Goal: Task Accomplishment & Management: Manage account settings

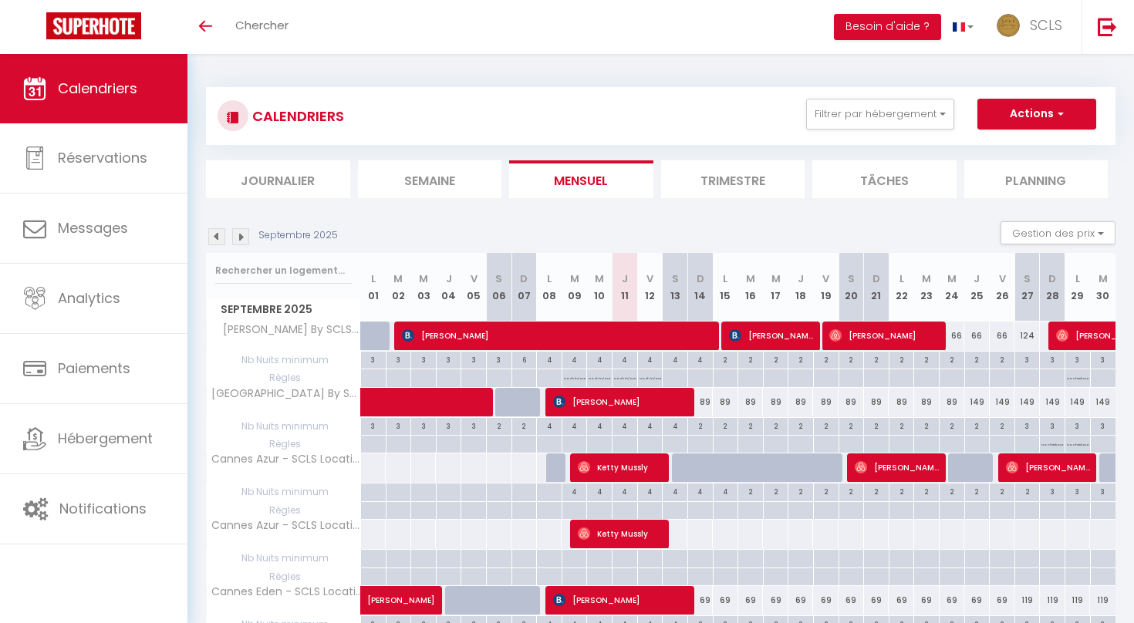
click at [311, 182] on li "Journalier" at bounding box center [278, 179] width 144 height 38
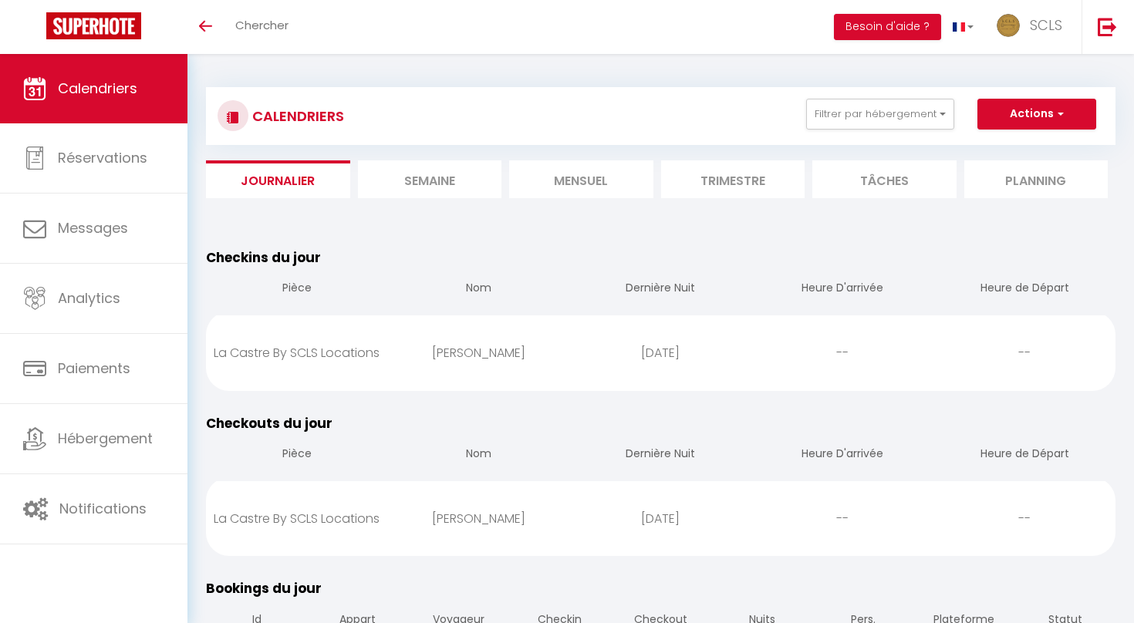
click at [573, 185] on li "Mensuel" at bounding box center [581, 179] width 144 height 38
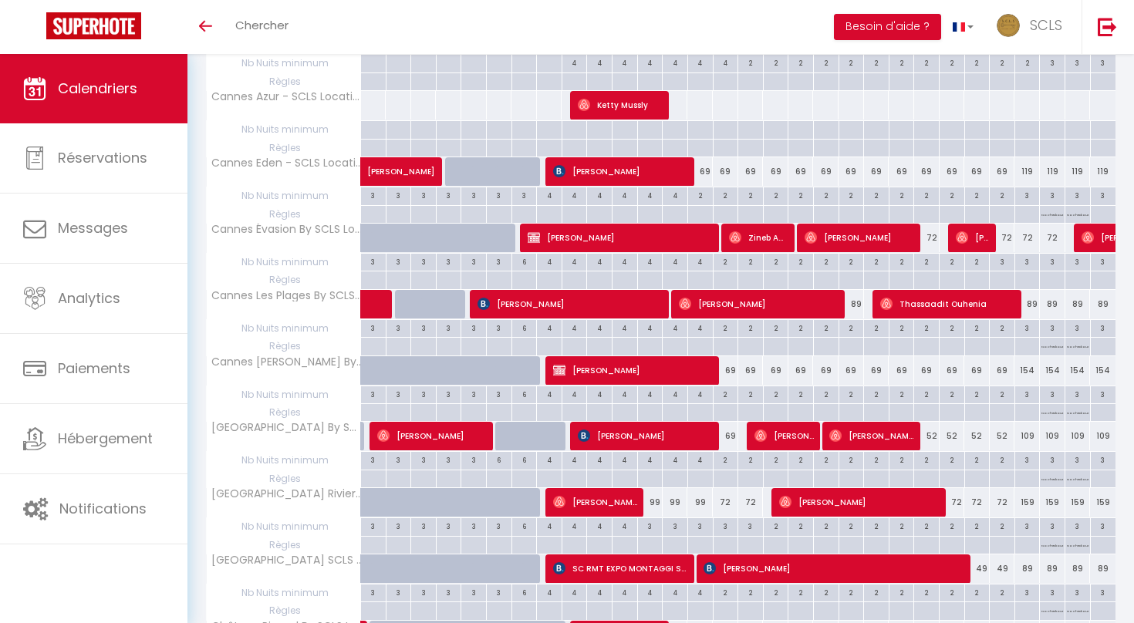
scroll to position [430, 0]
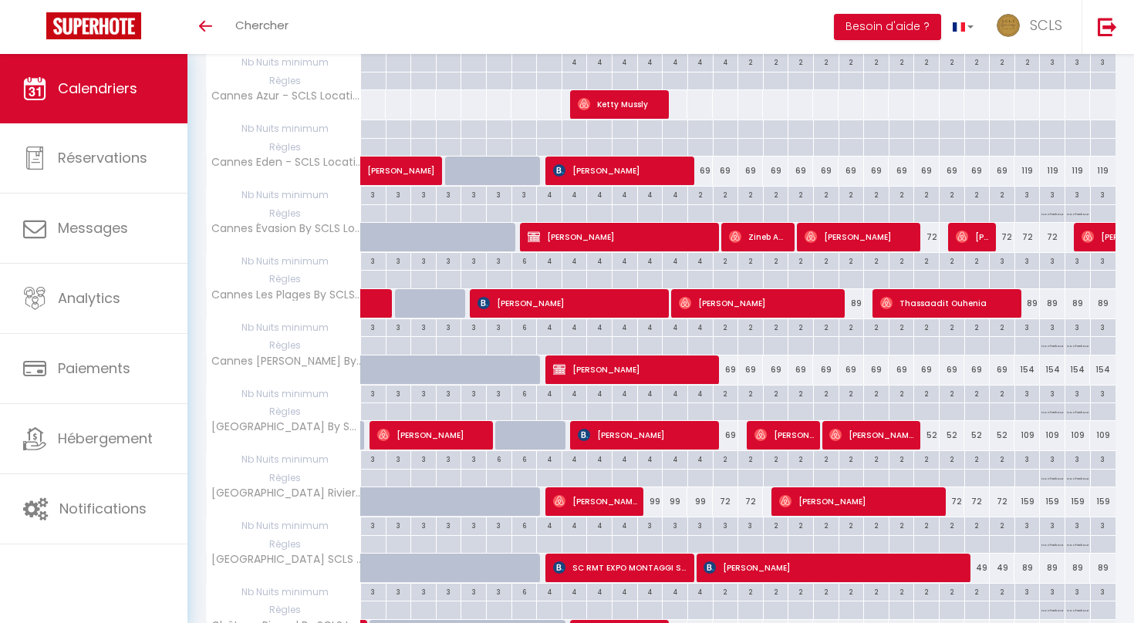
click at [654, 495] on div "99" at bounding box center [649, 502] width 25 height 29
type input "99"
type input "Ven 12 Septembre 2025"
type input "[PERSON_NAME] 13 Septembre 2025"
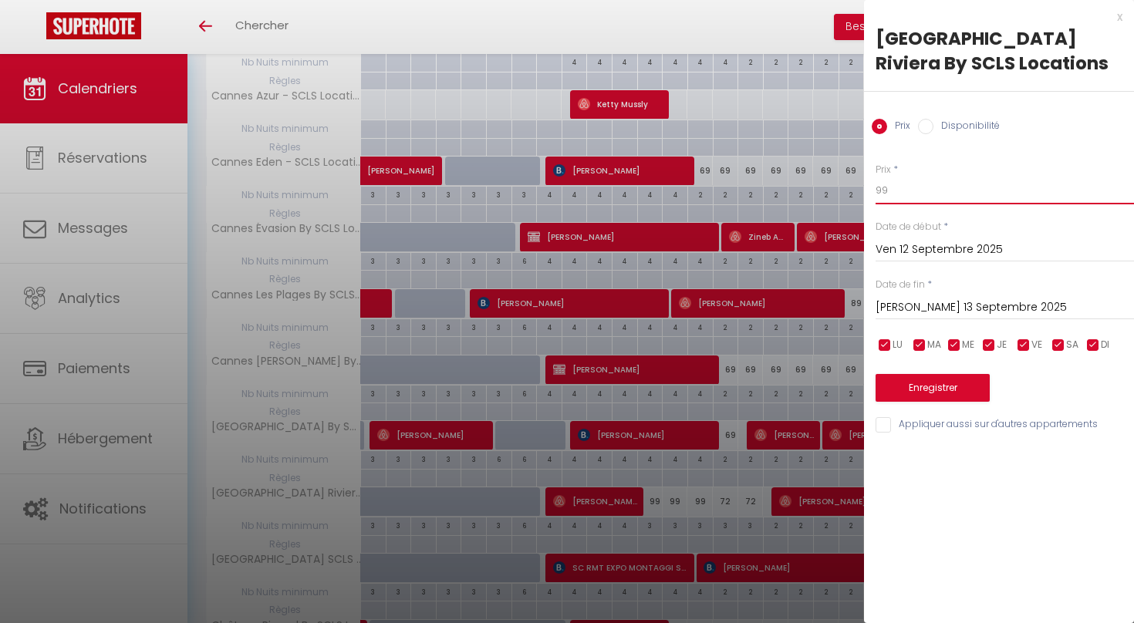
click at [881, 194] on input "99" at bounding box center [1005, 191] width 258 height 28
type input "89"
click at [934, 302] on input "[PERSON_NAME] 13 Septembre 2025" at bounding box center [1005, 308] width 258 height 20
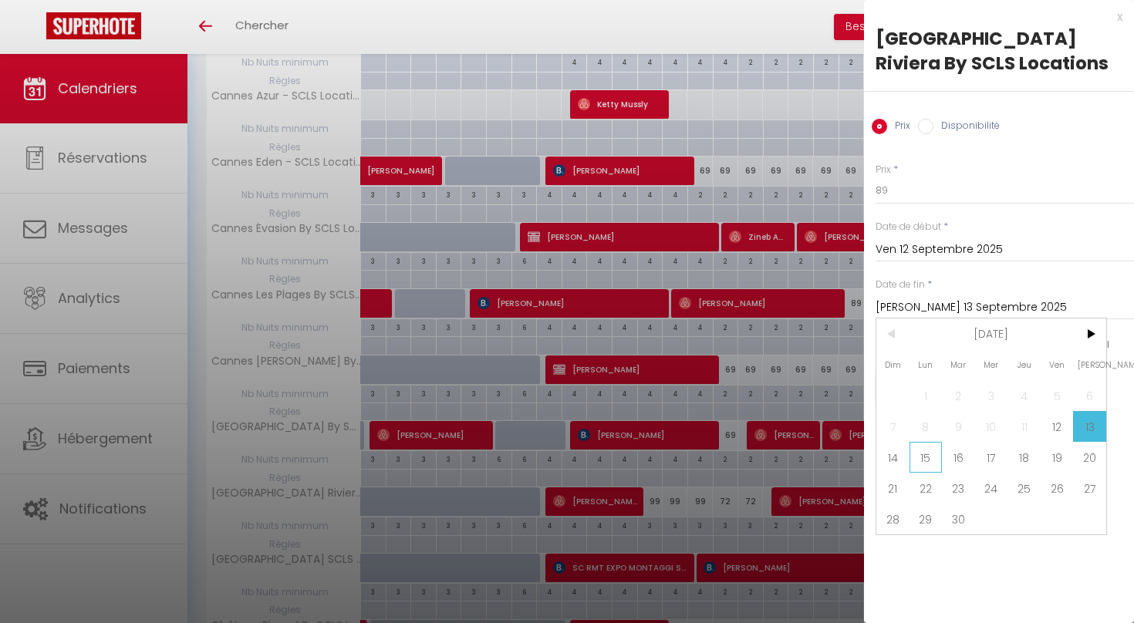
click at [939, 456] on span "15" at bounding box center [926, 457] width 33 height 31
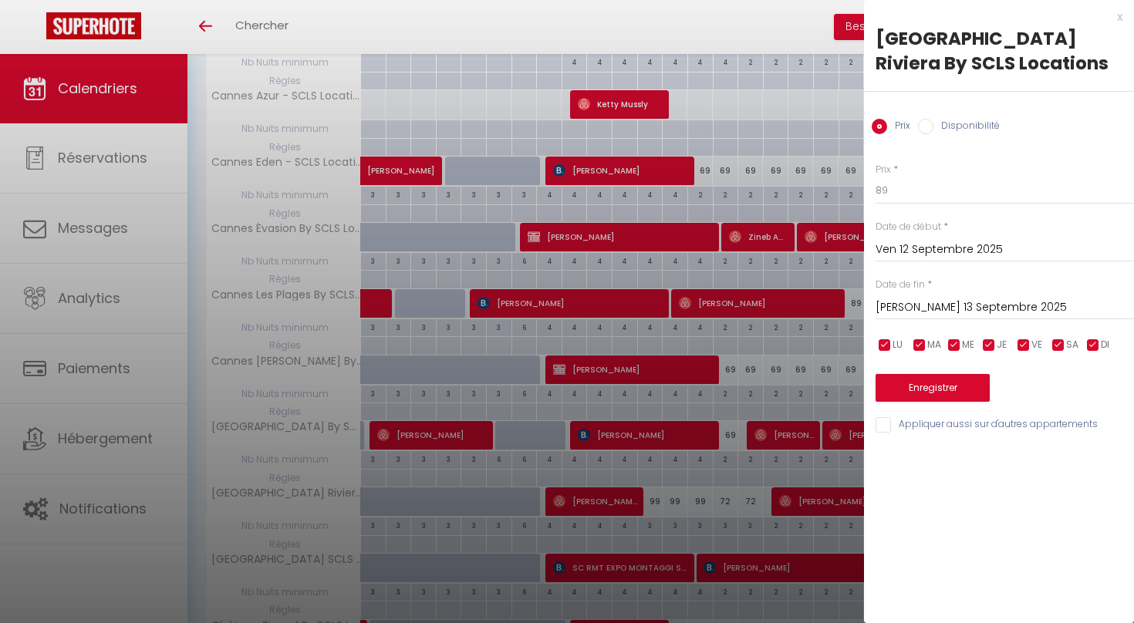
type input "Lun 15 Septembre 2025"
click at [940, 393] on button "Enregistrer" at bounding box center [933, 388] width 114 height 28
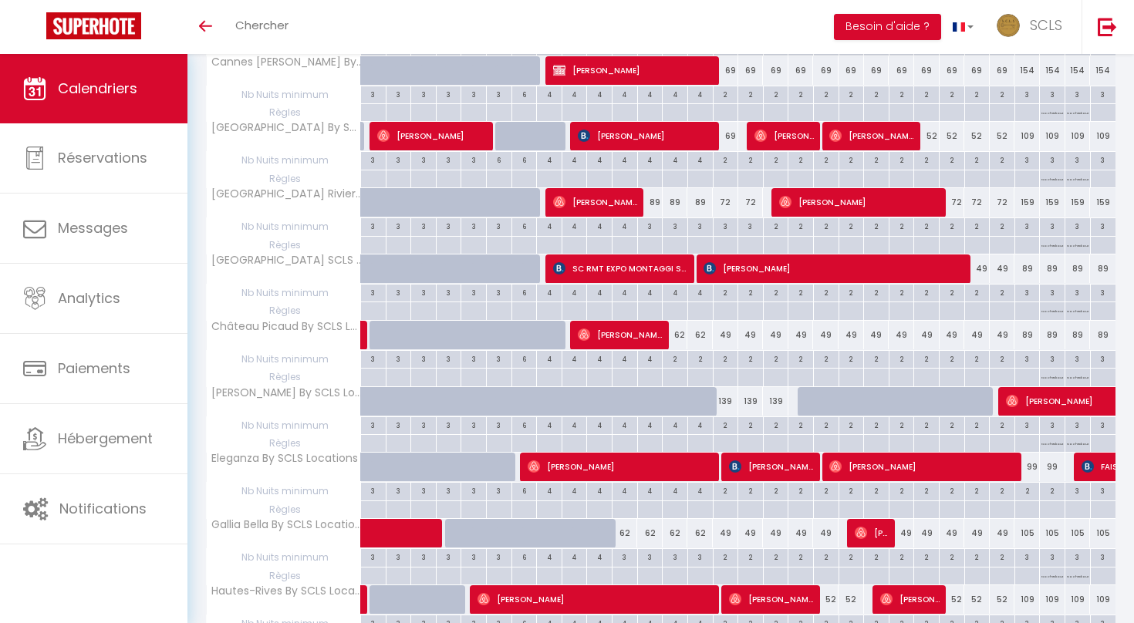
scroll to position [731, 0]
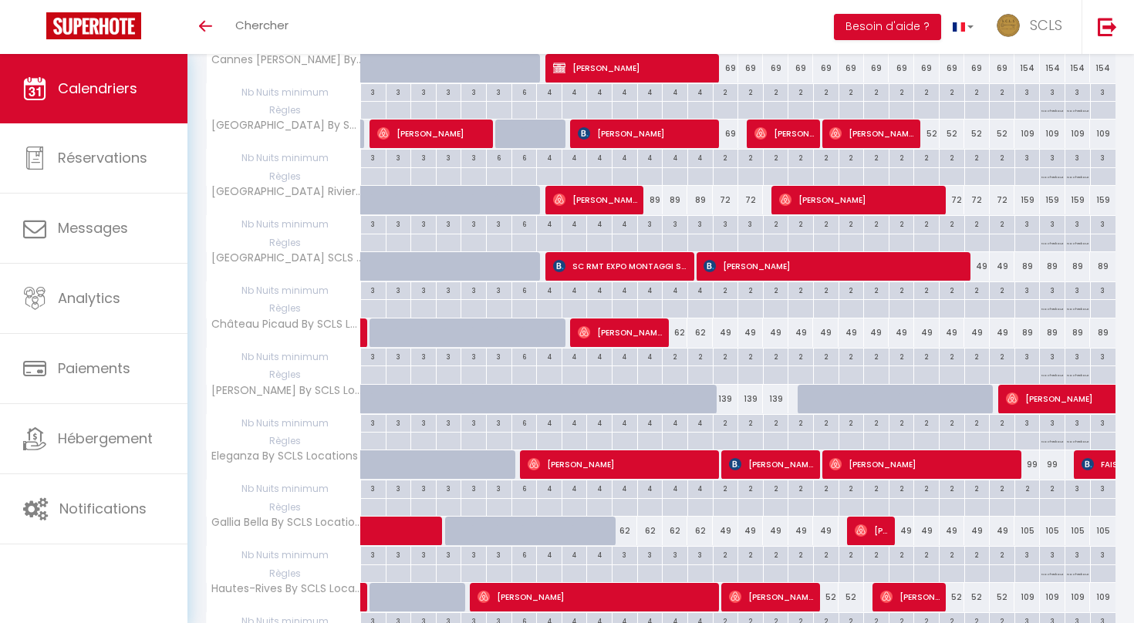
click at [601, 326] on span "[PERSON_NAME]" at bounding box center [620, 332] width 85 height 29
select select "OK"
select select "0"
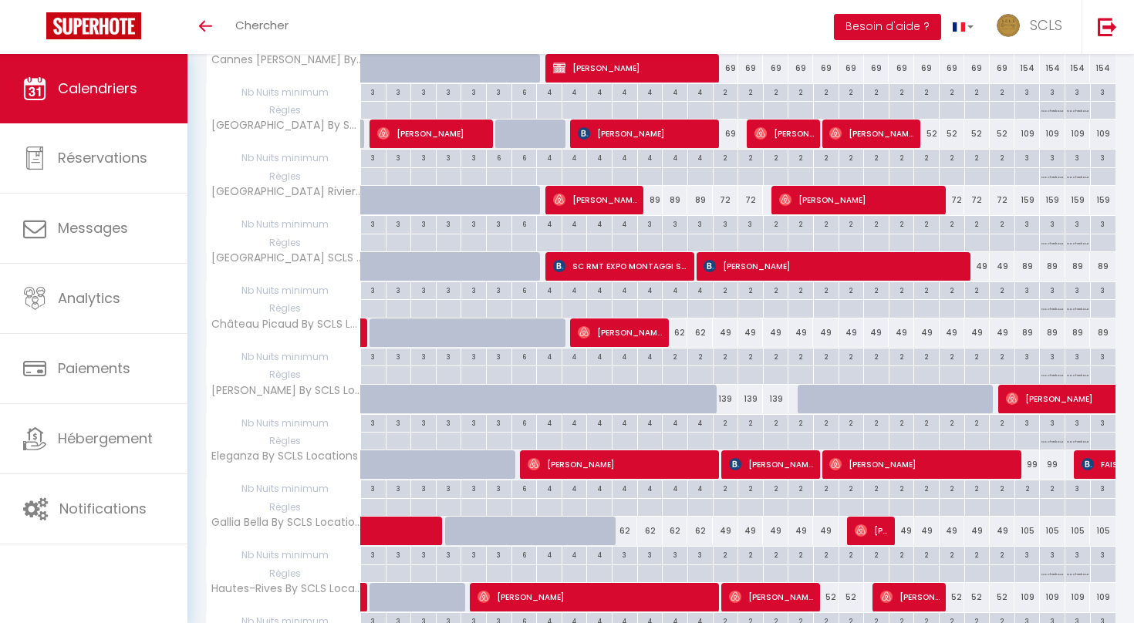
select select "1"
select select
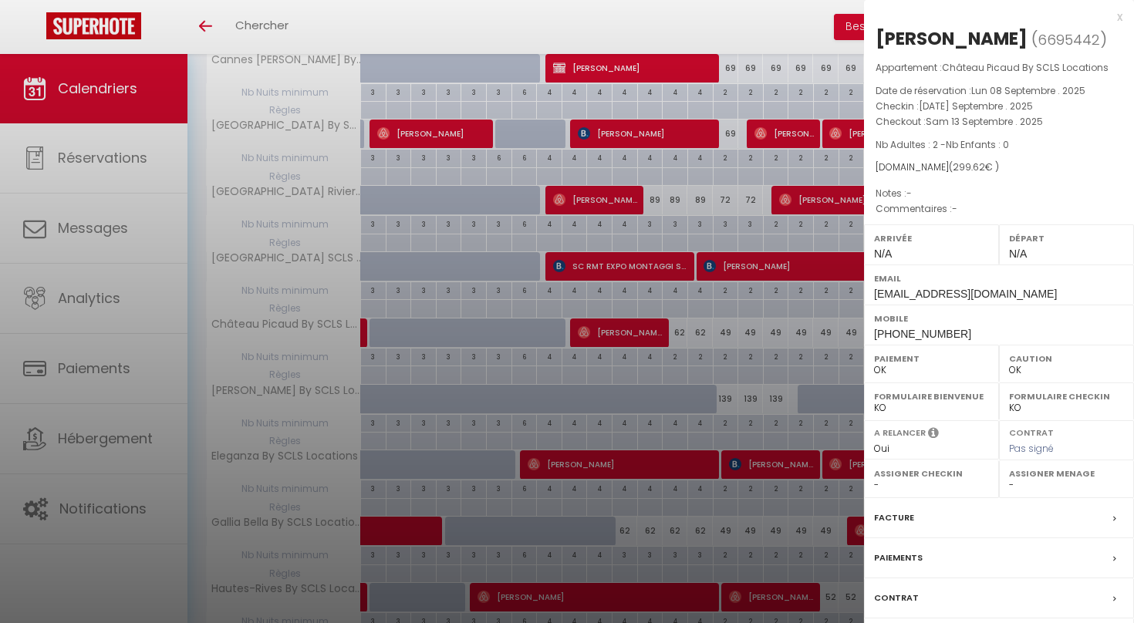
click at [601, 326] on div at bounding box center [567, 311] width 1134 height 623
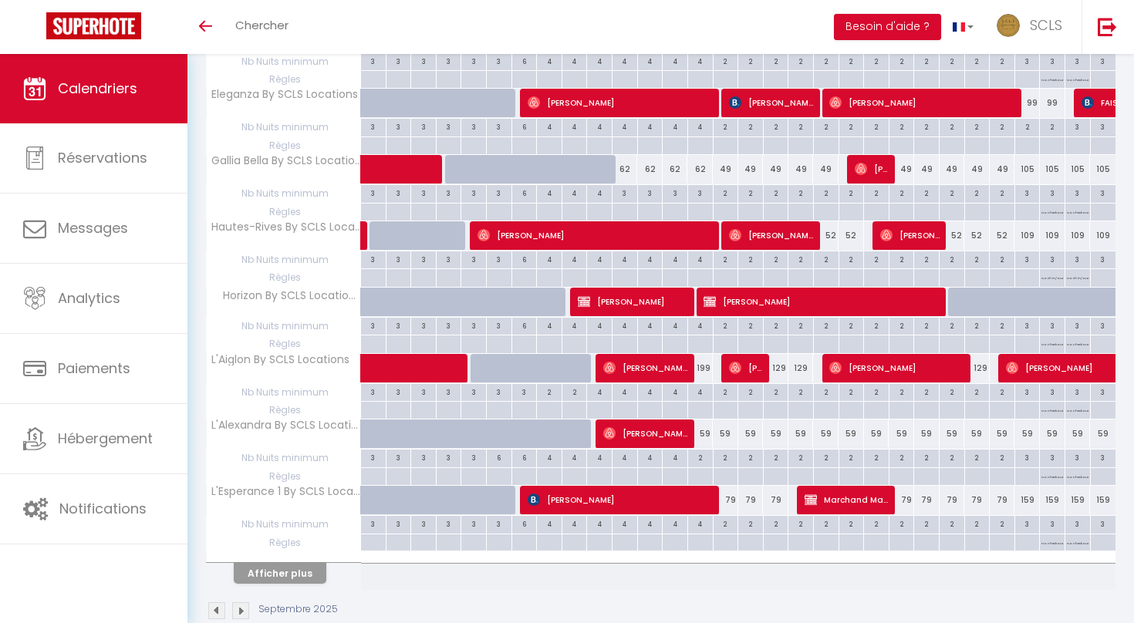
scroll to position [1110, 0]
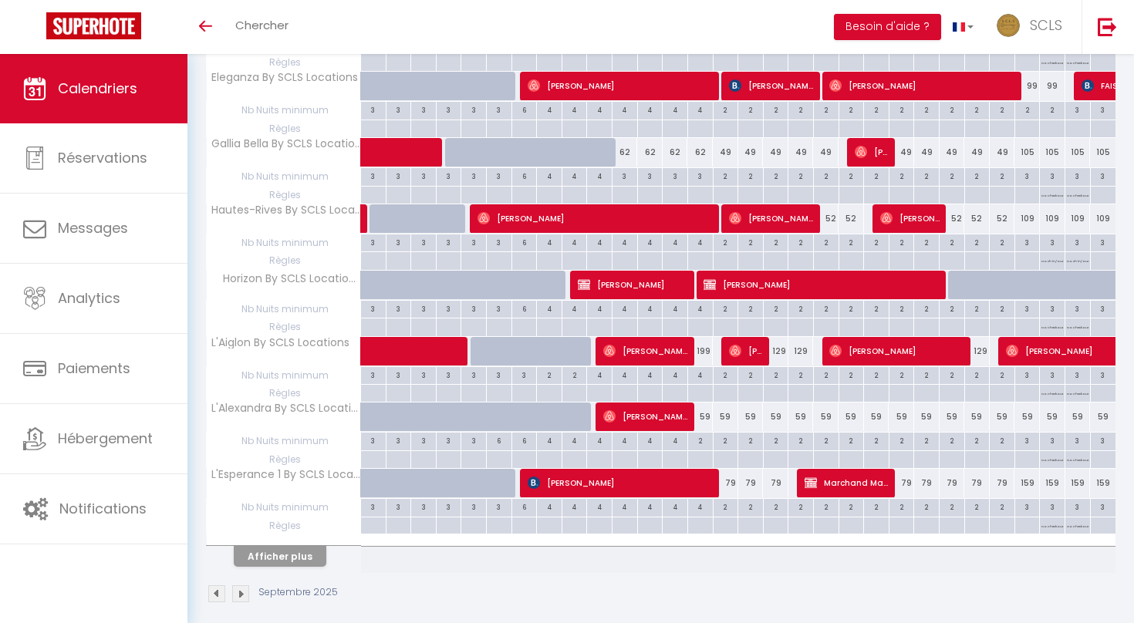
click at [299, 546] on button "Afficher plus" at bounding box center [280, 556] width 93 height 21
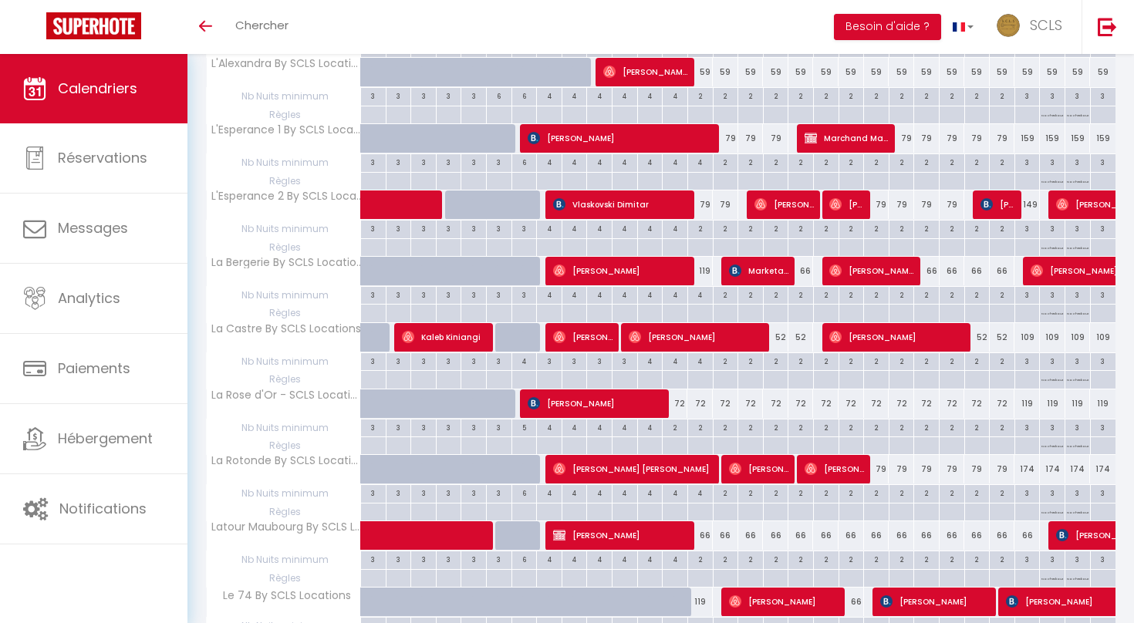
scroll to position [1458, 0]
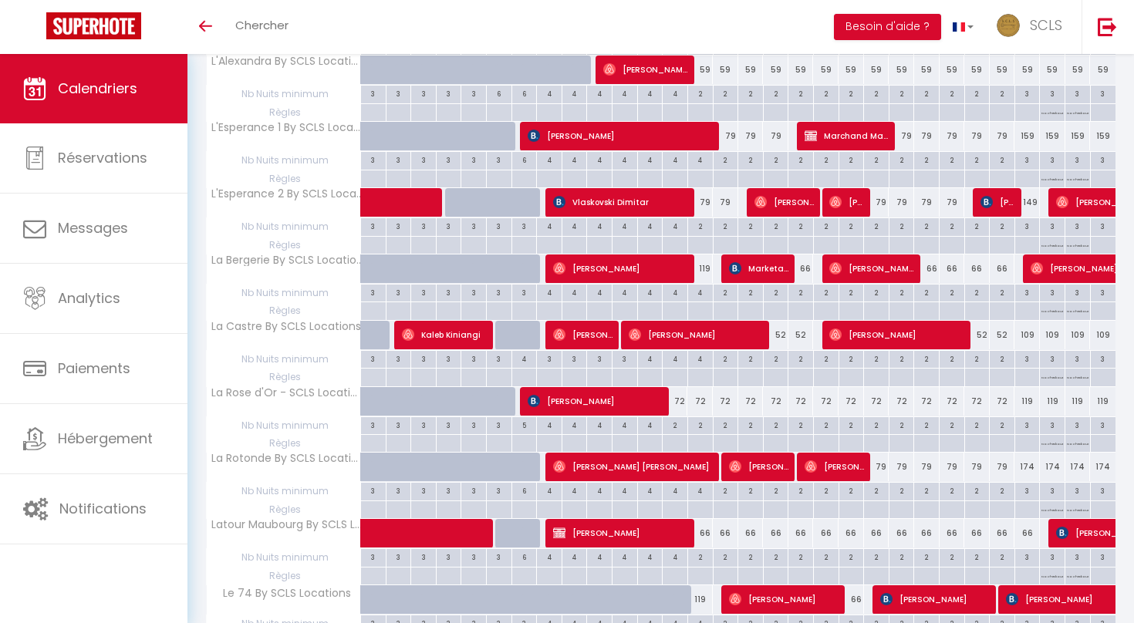
click at [681, 387] on div "72" at bounding box center [675, 401] width 25 height 29
type input "72"
type input "[PERSON_NAME] 13 Septembre 2025"
type input "Dim 14 Septembre 2025"
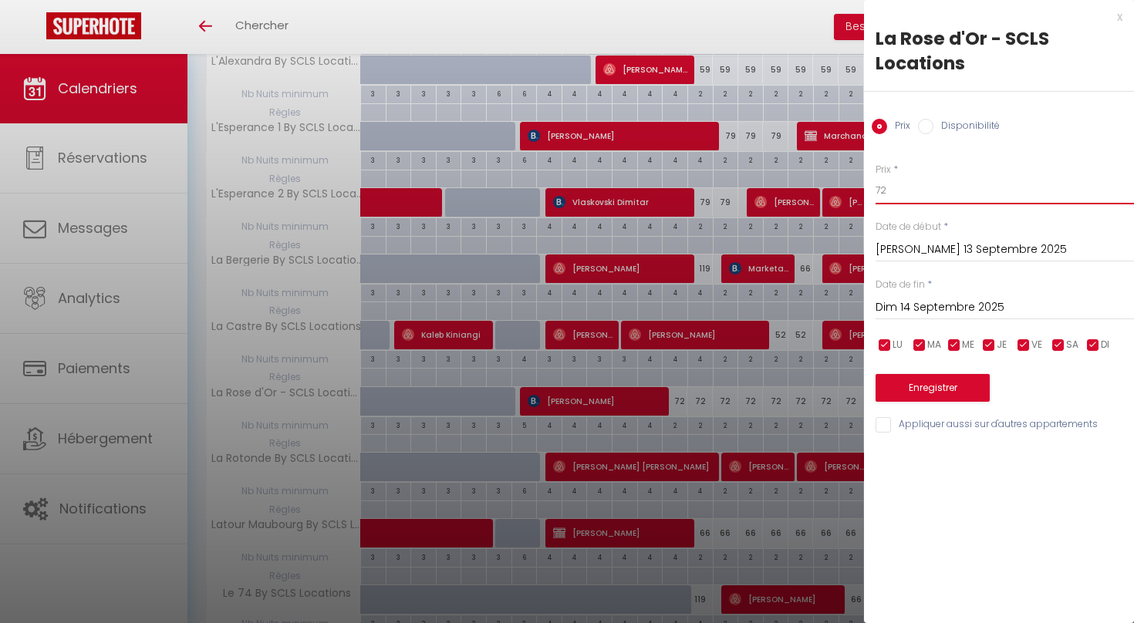
drag, startPoint x: 887, startPoint y: 192, endPoint x: 865, endPoint y: 190, distance: 22.5
click at [865, 190] on div "Prix * 72 Statut * Disponible Indisponible Date de début * [PERSON_NAME] 13 Sep…" at bounding box center [999, 290] width 270 height 292
type input "67"
click at [944, 305] on input "Dim 14 Septembre 2025" at bounding box center [1005, 308] width 258 height 20
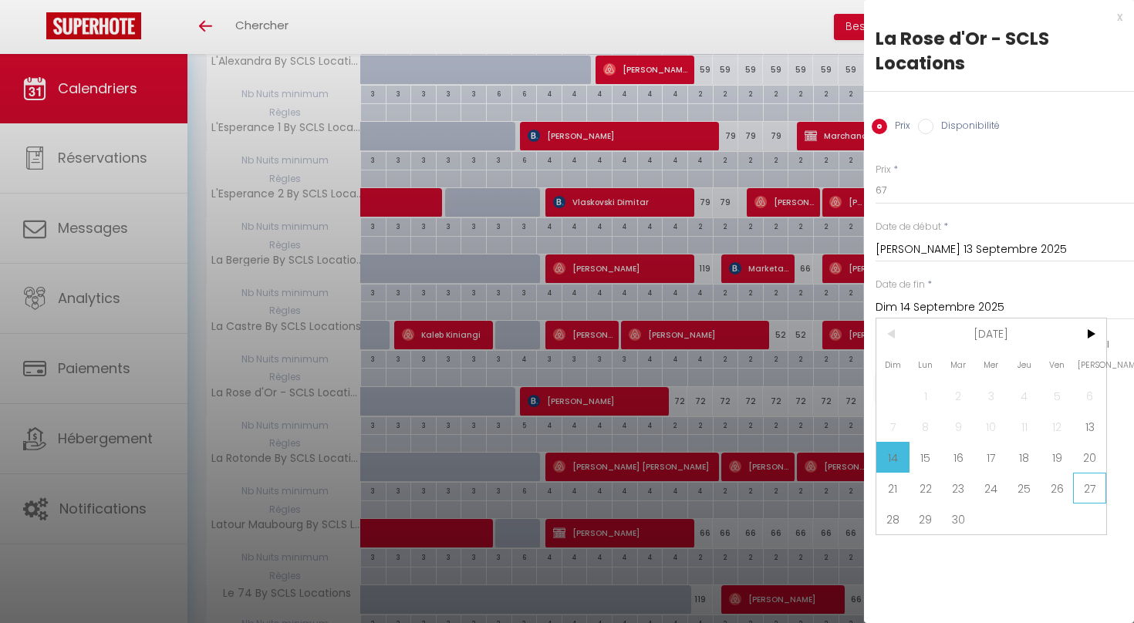
click at [1077, 488] on span "27" at bounding box center [1089, 488] width 33 height 31
type input "[PERSON_NAME] 27 Septembre 2025"
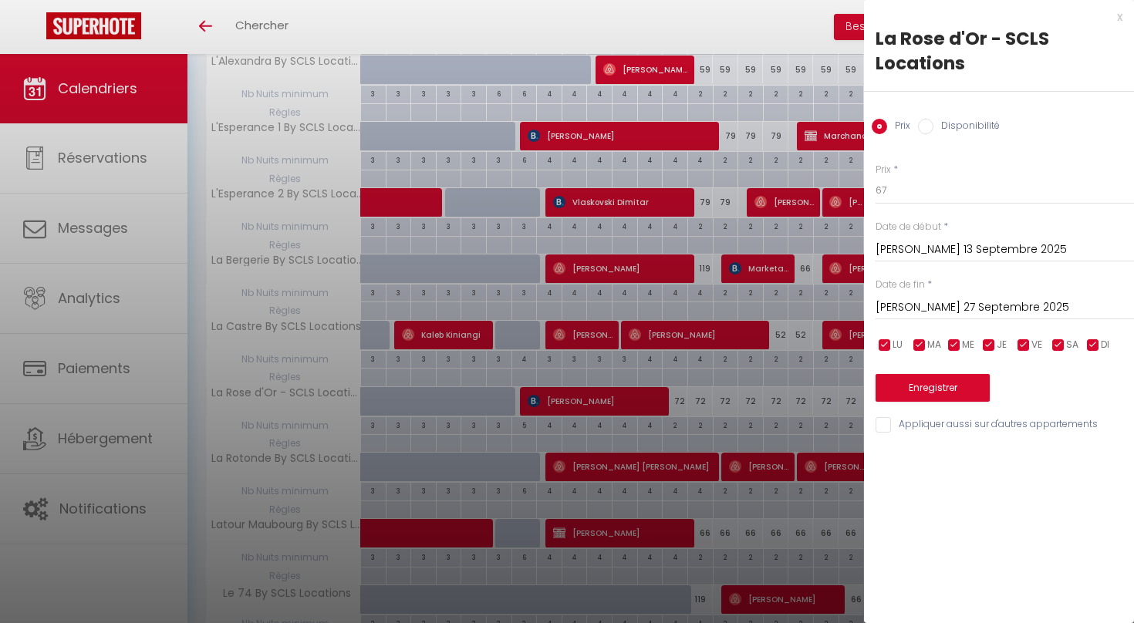
click at [925, 384] on button "Enregistrer" at bounding box center [933, 388] width 114 height 28
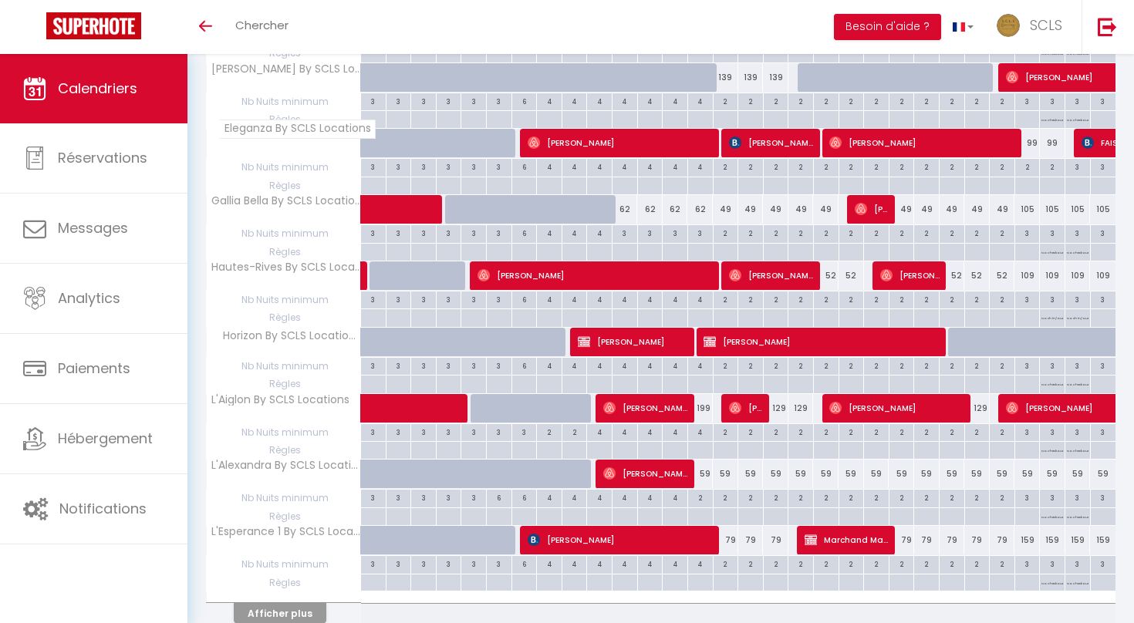
scroll to position [1110, 0]
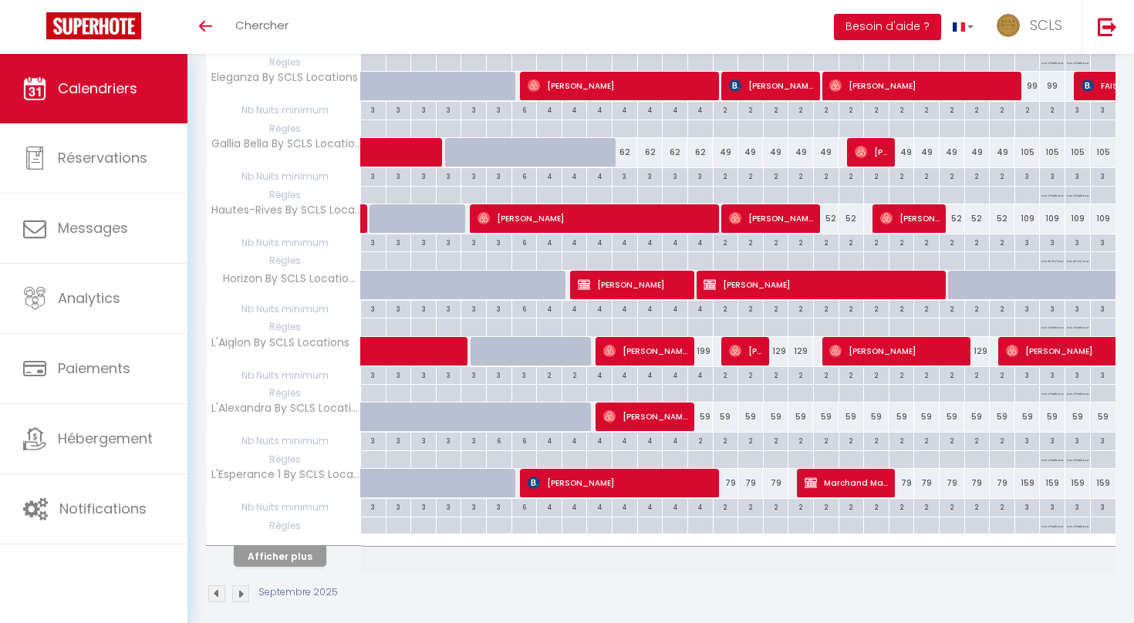
click at [265, 554] on button "Afficher plus" at bounding box center [280, 556] width 93 height 21
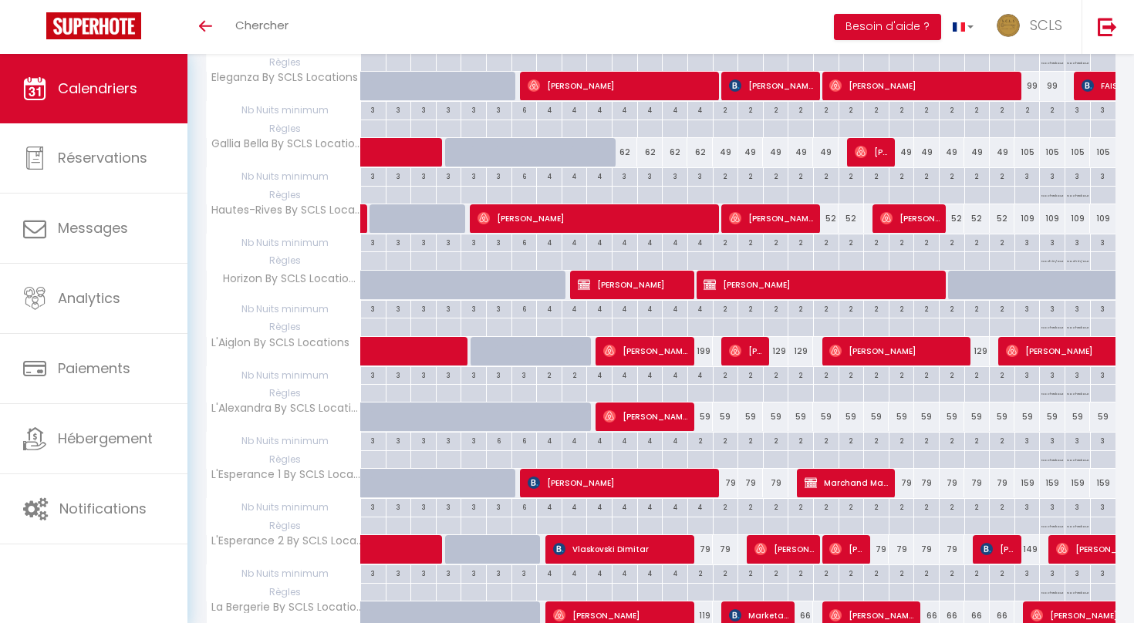
click at [265, 545] on th "L'Esperance 2 By SCLS Locations" at bounding box center [284, 549] width 154 height 29
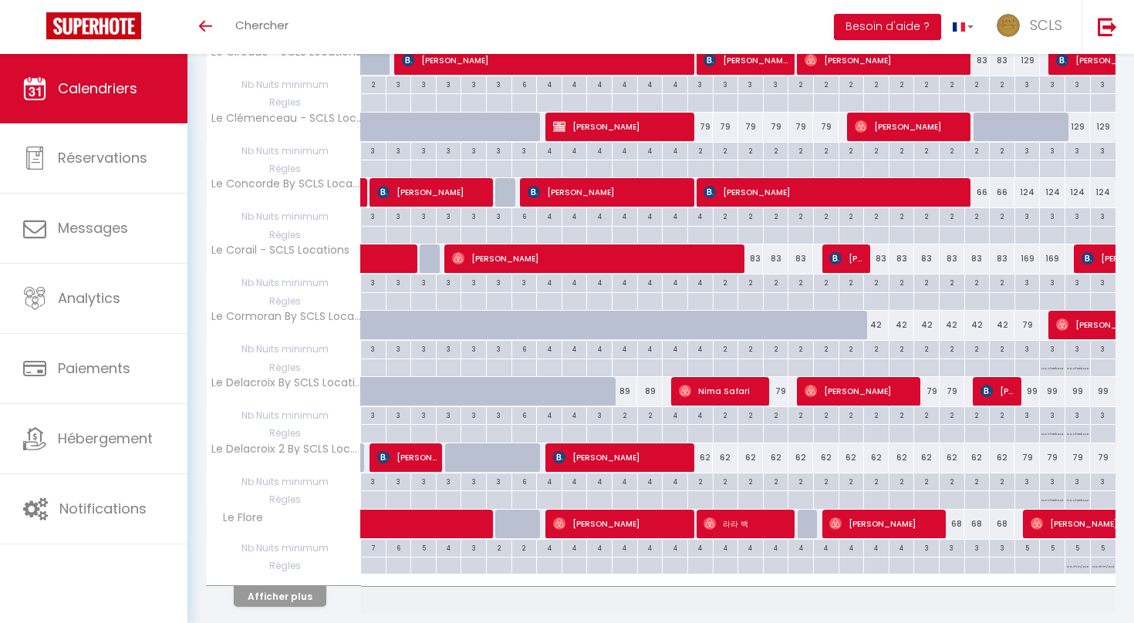
scroll to position [2422, 0]
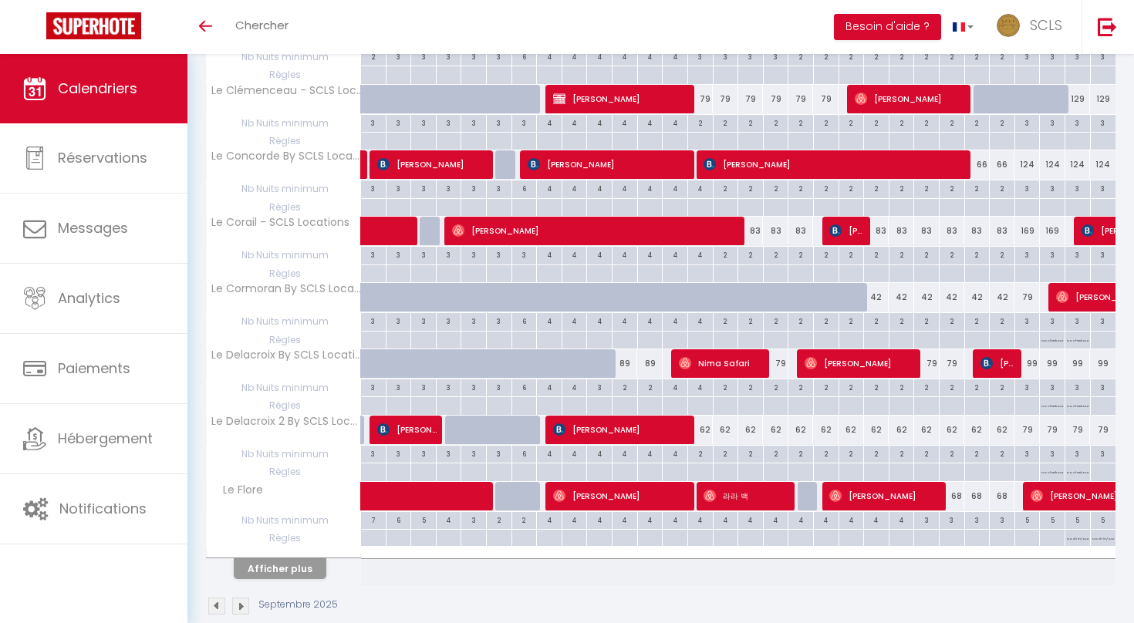
click at [296, 559] on button "Afficher plus" at bounding box center [280, 569] width 93 height 21
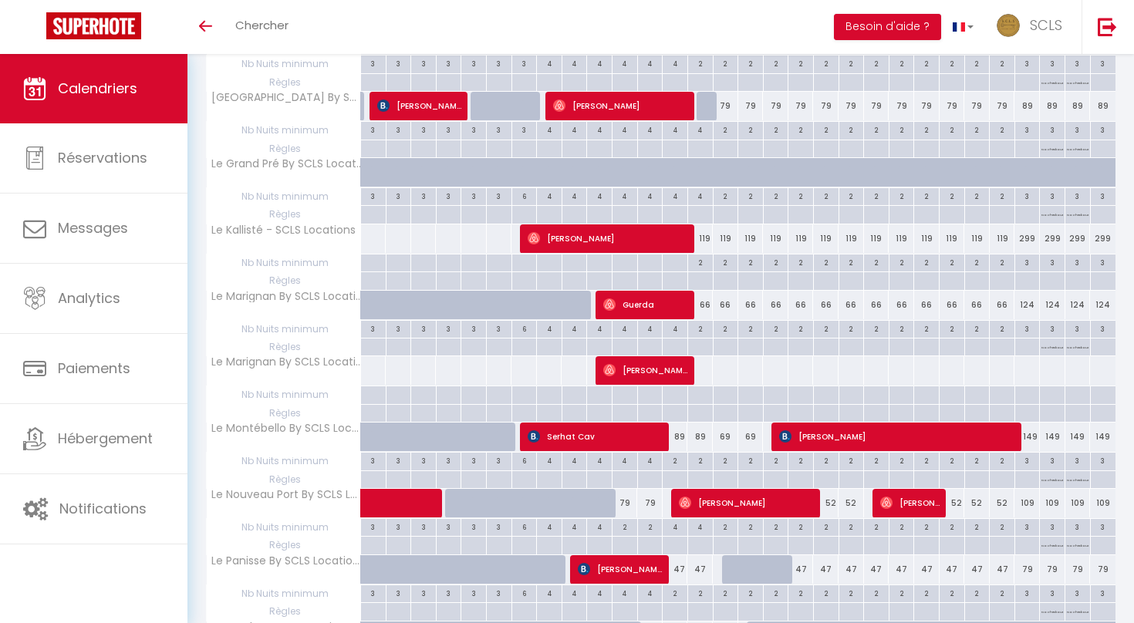
scroll to position [2945, 0]
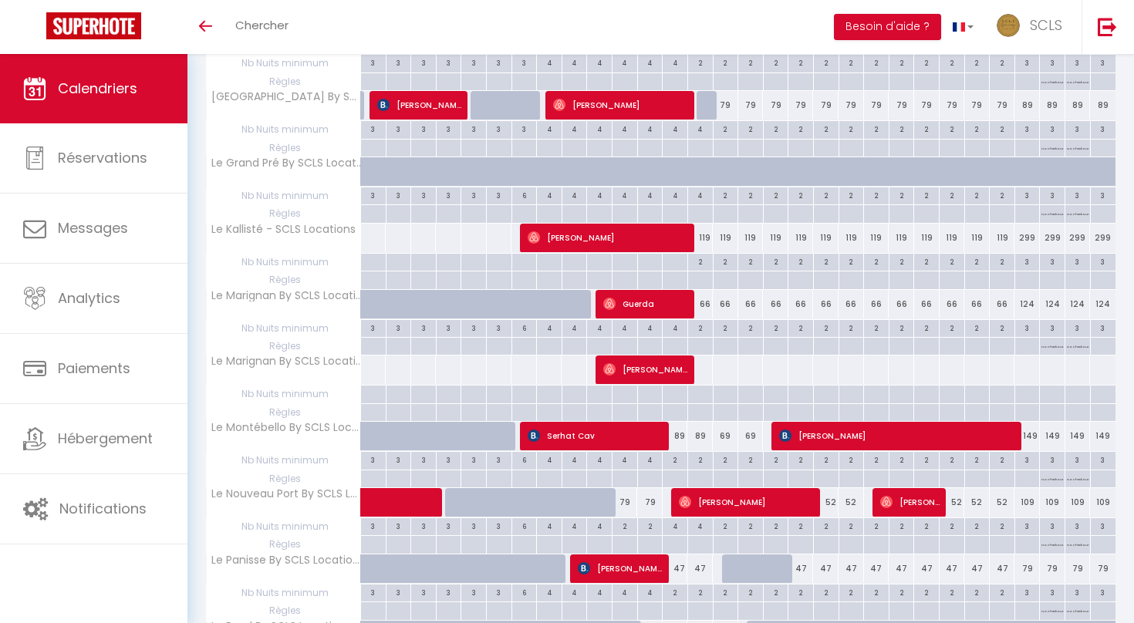
click at [677, 422] on div "89" at bounding box center [675, 436] width 25 height 29
type input "89"
type input "[PERSON_NAME] 13 Septembre 2025"
type input "Dim 14 Septembre 2025"
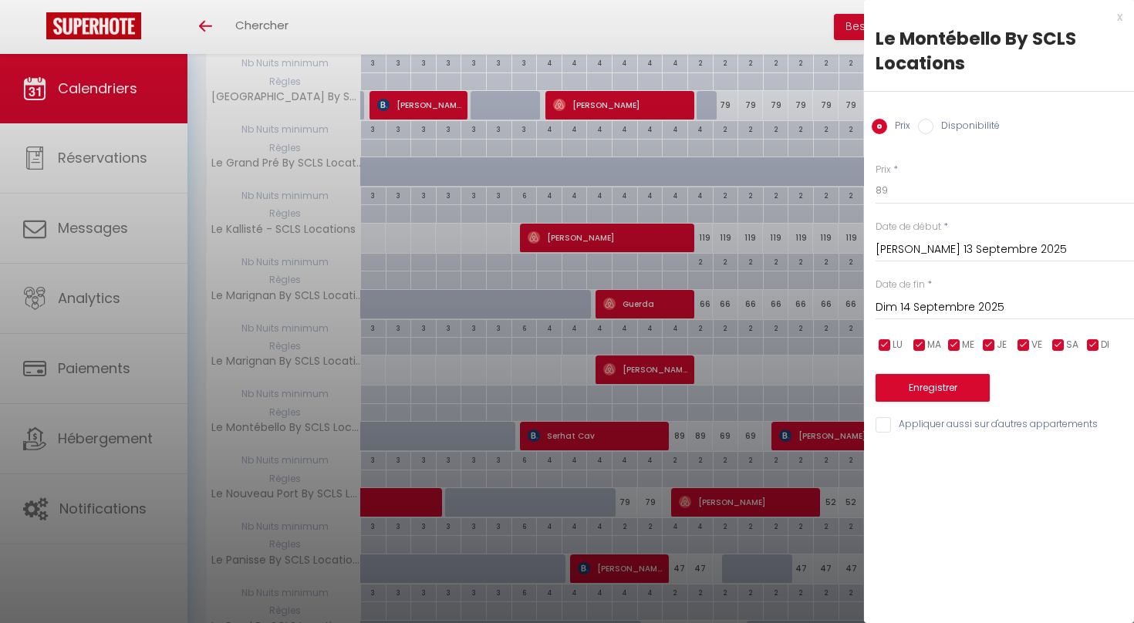
scroll to position [2960, 0]
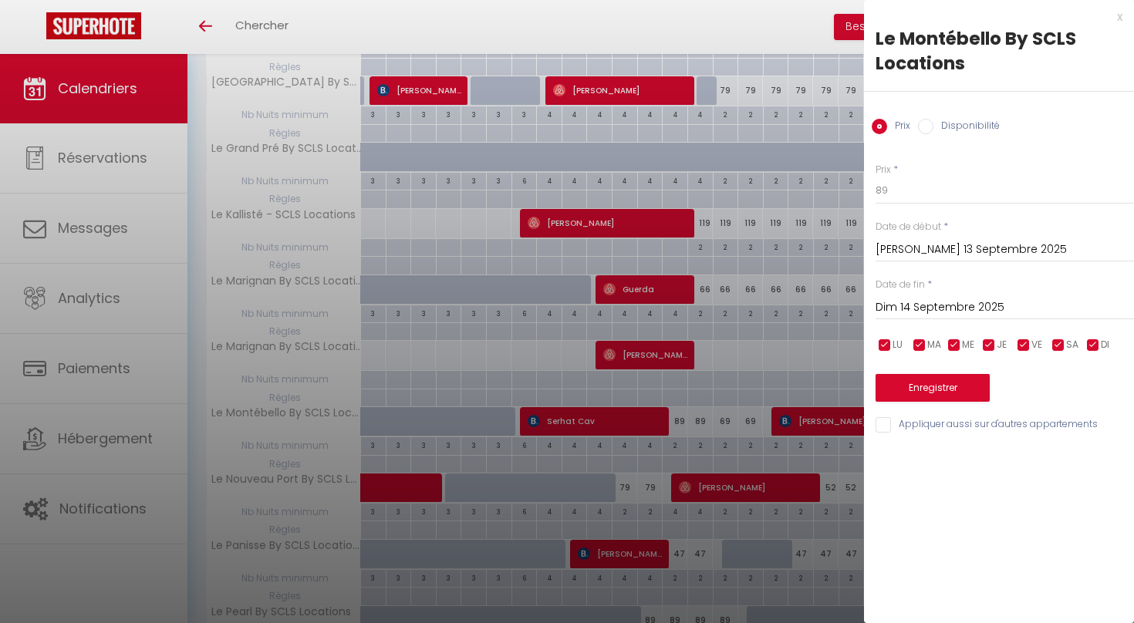
click at [720, 454] on div at bounding box center [567, 311] width 1134 height 623
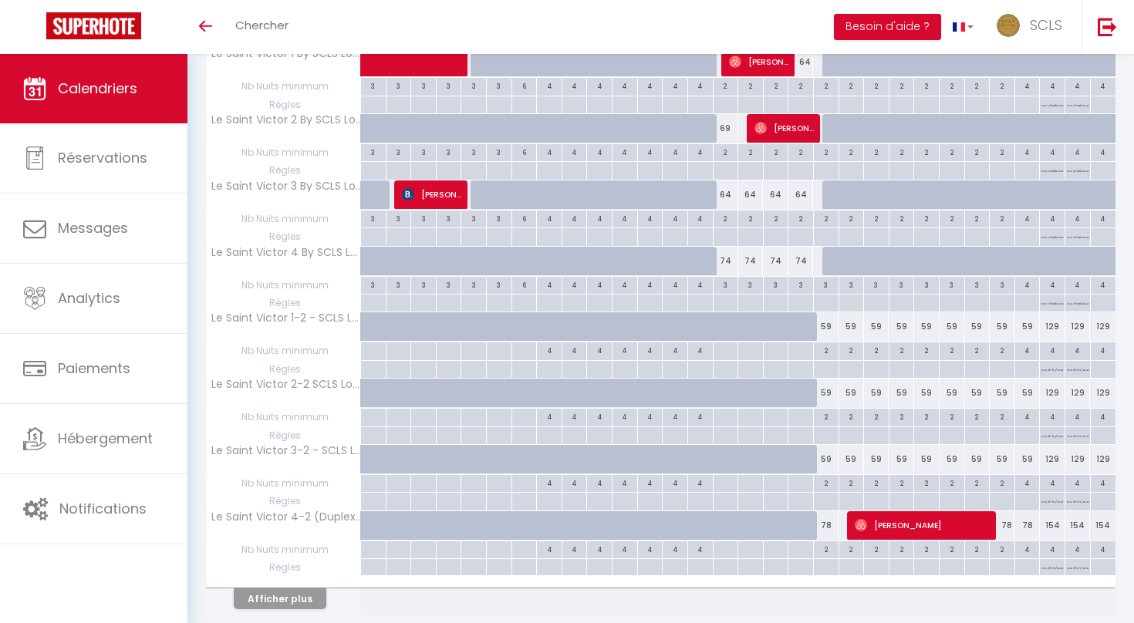
scroll to position [3734, 0]
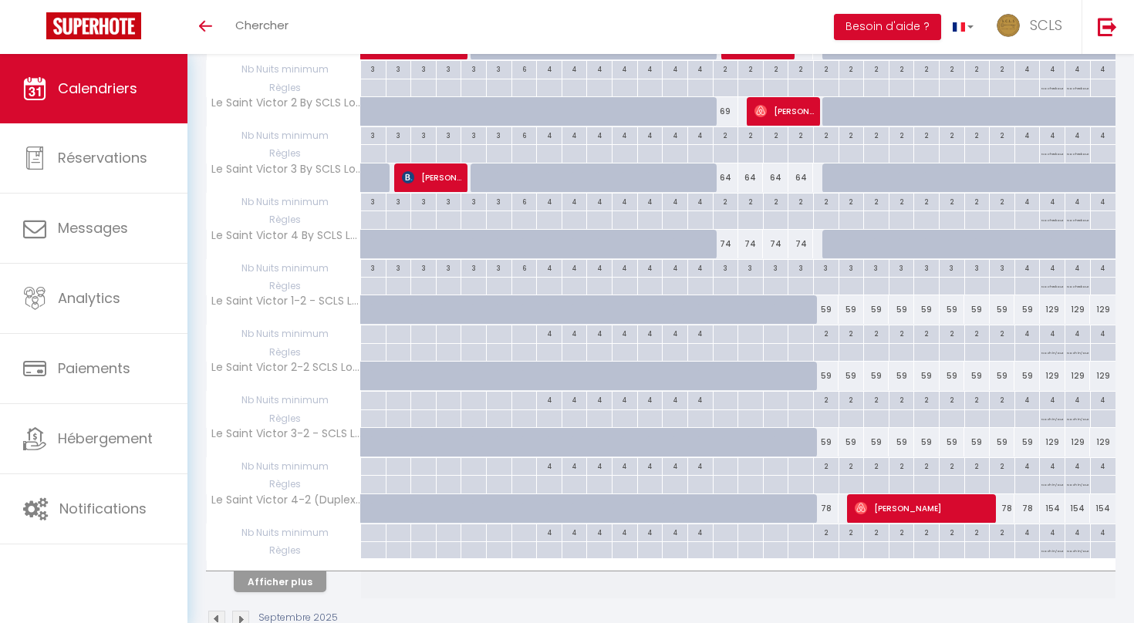
click at [303, 572] on button "Afficher plus" at bounding box center [280, 582] width 93 height 21
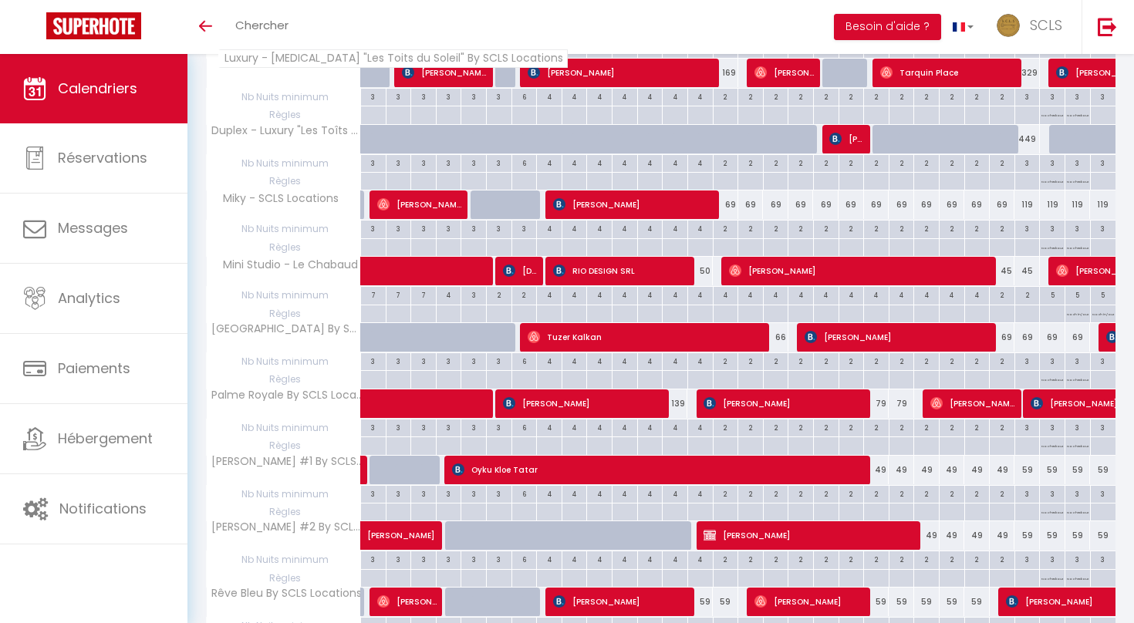
scroll to position [5045, 0]
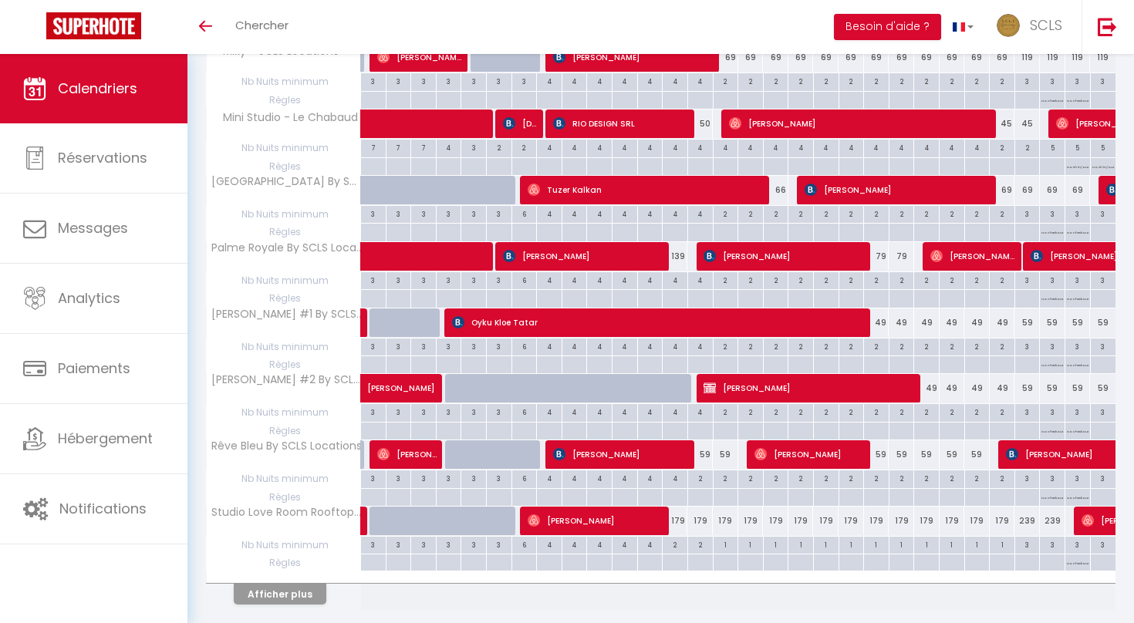
click at [286, 584] on button "Afficher plus" at bounding box center [280, 594] width 93 height 21
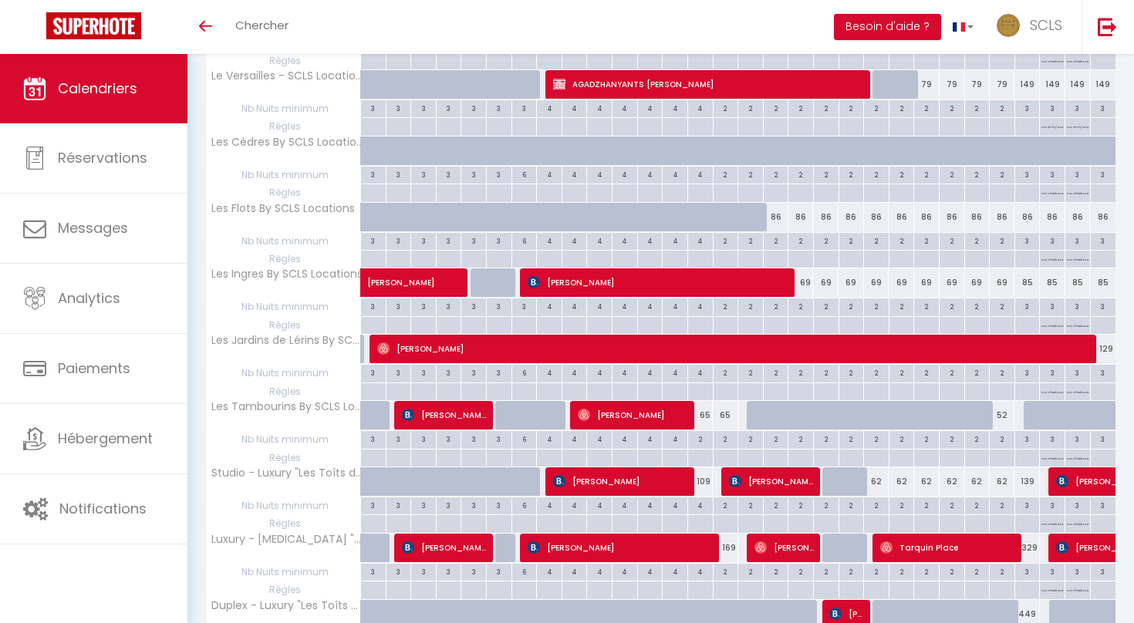
scroll to position [4411, 0]
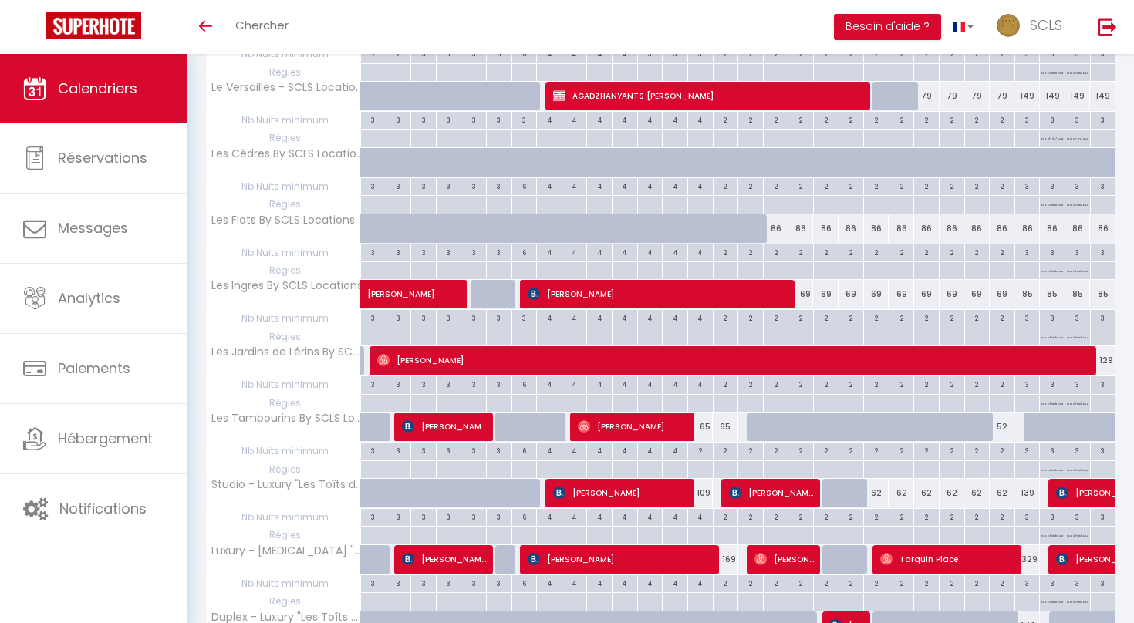
click at [779, 214] on div "86" at bounding box center [775, 228] width 25 height 29
type input "86"
type input "Mer 17 Septembre 2025"
type input "Jeu 18 Septembre 2025"
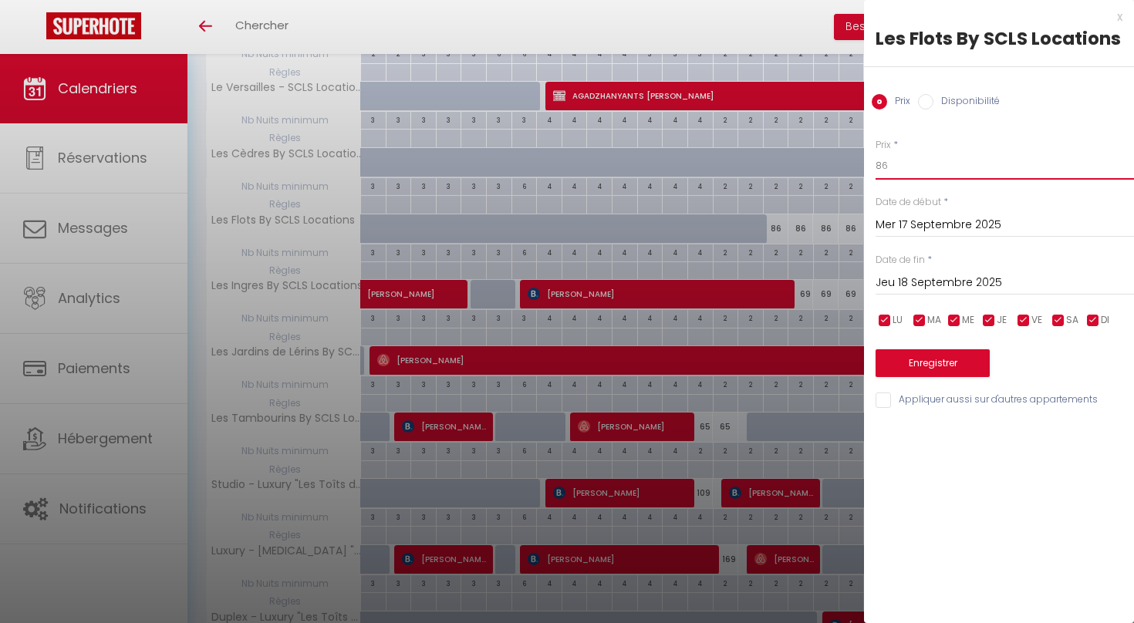
drag, startPoint x: 904, startPoint y: 164, endPoint x: 863, endPoint y: 162, distance: 40.9
type input "9"
type input "79"
click at [900, 276] on input "Jeu 18 Septembre 2025" at bounding box center [1005, 283] width 258 height 20
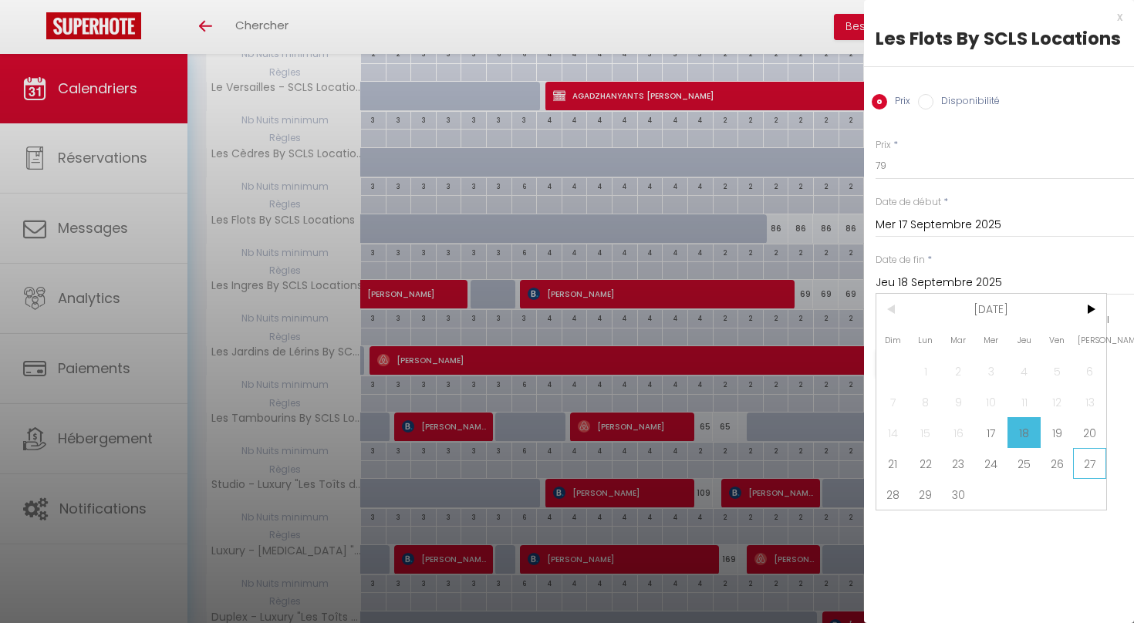
click at [1079, 472] on span "27" at bounding box center [1089, 463] width 33 height 31
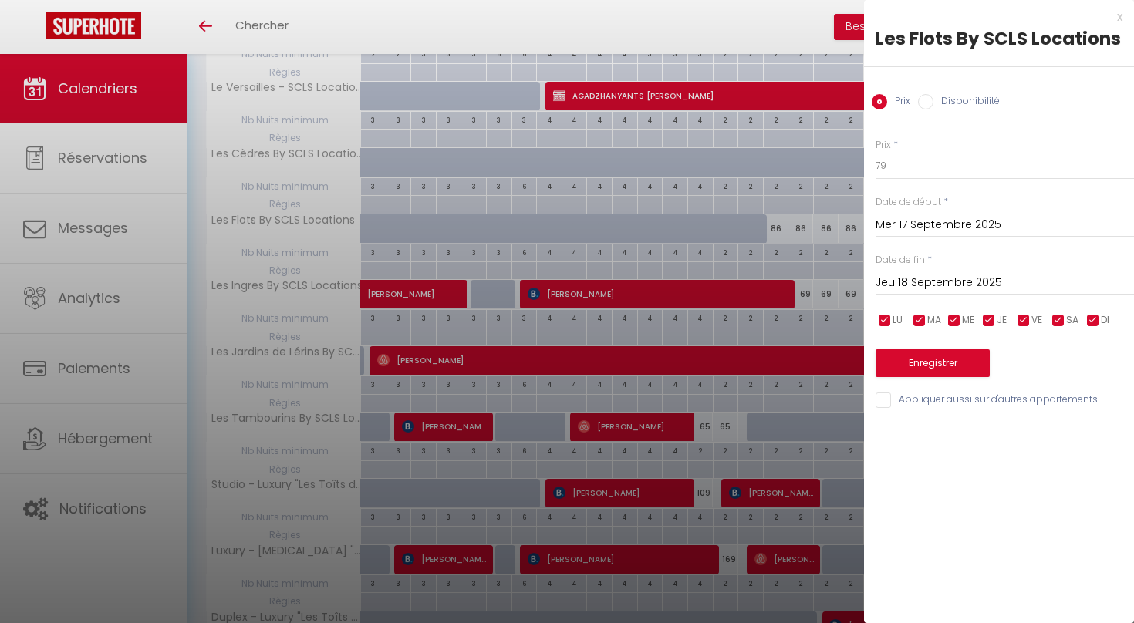
type input "[PERSON_NAME] 27 Septembre 2025"
click at [934, 370] on button "Enregistrer" at bounding box center [933, 364] width 114 height 28
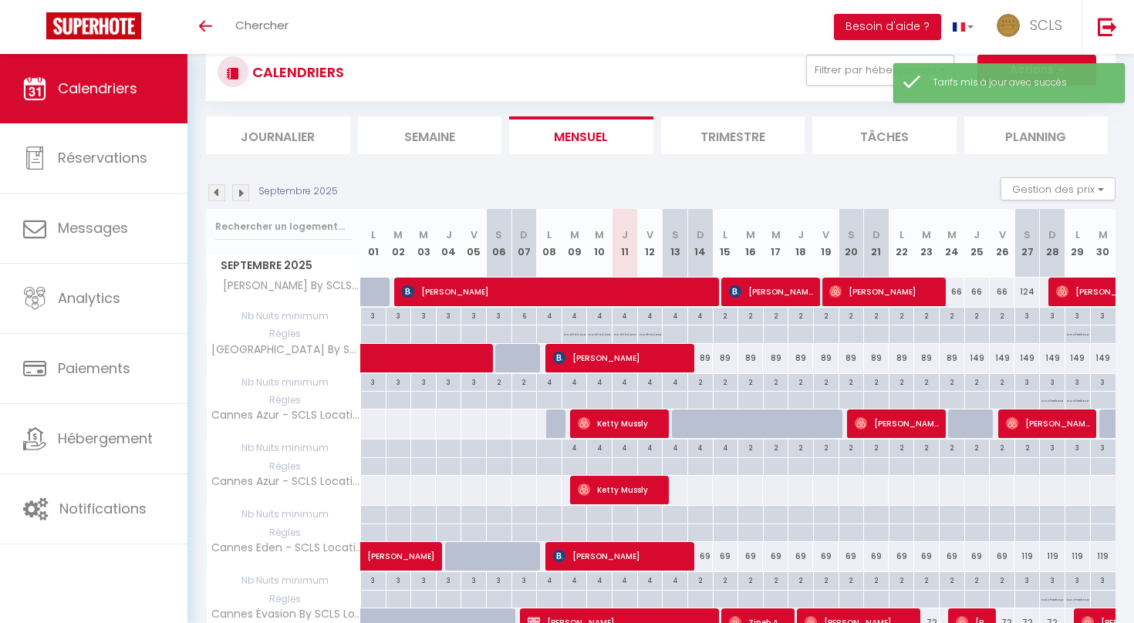
scroll to position [0, 0]
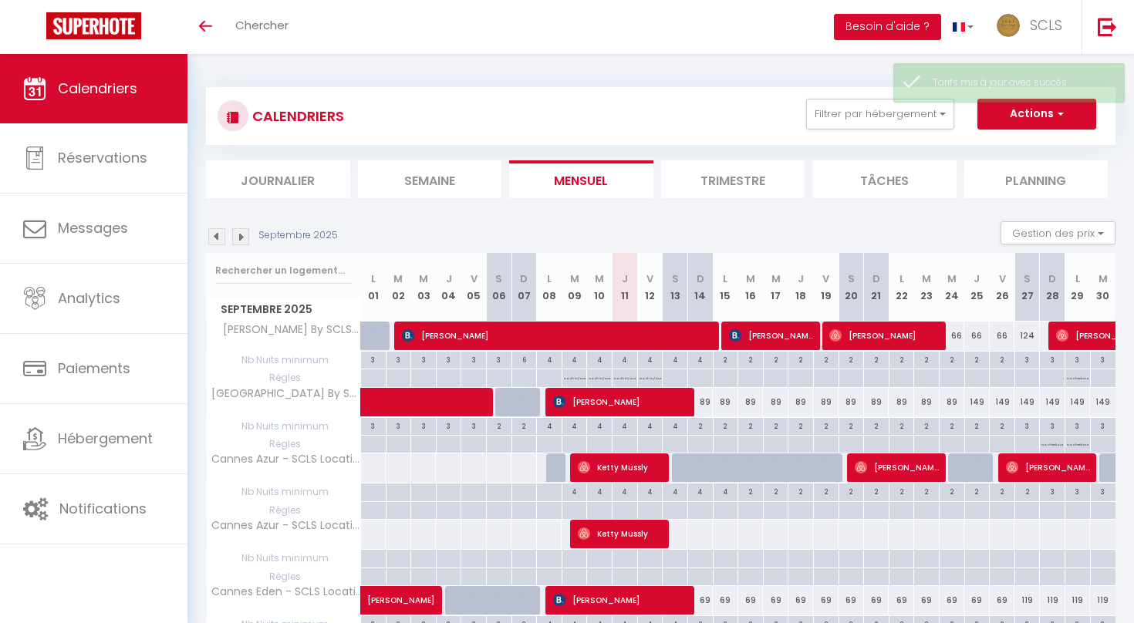
click at [235, 240] on img at bounding box center [240, 236] width 17 height 17
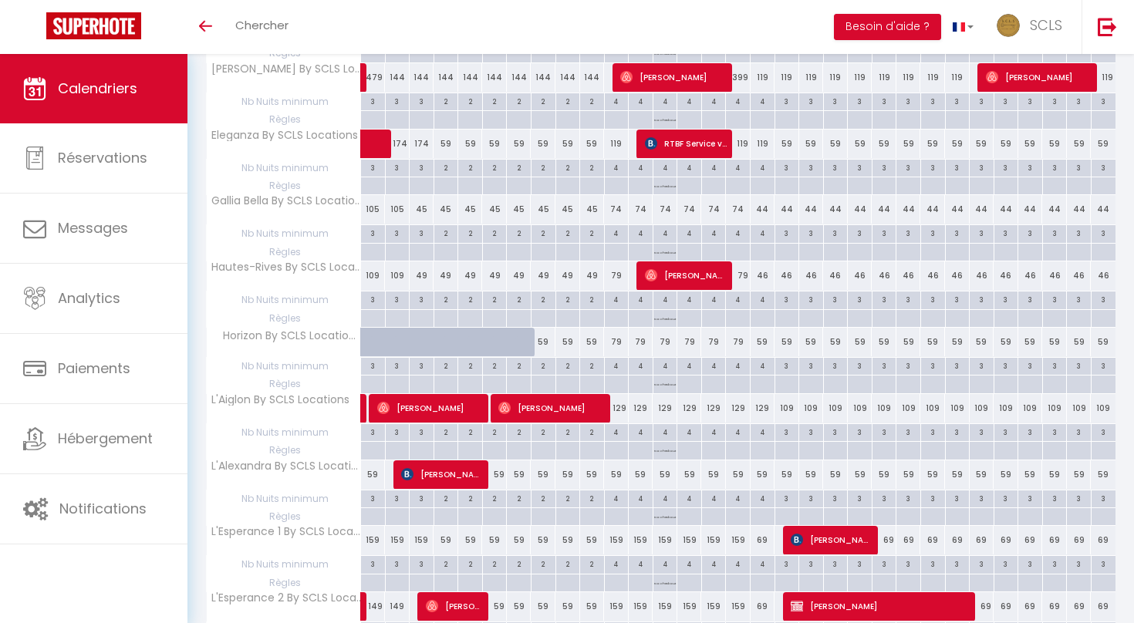
scroll to position [1110, 0]
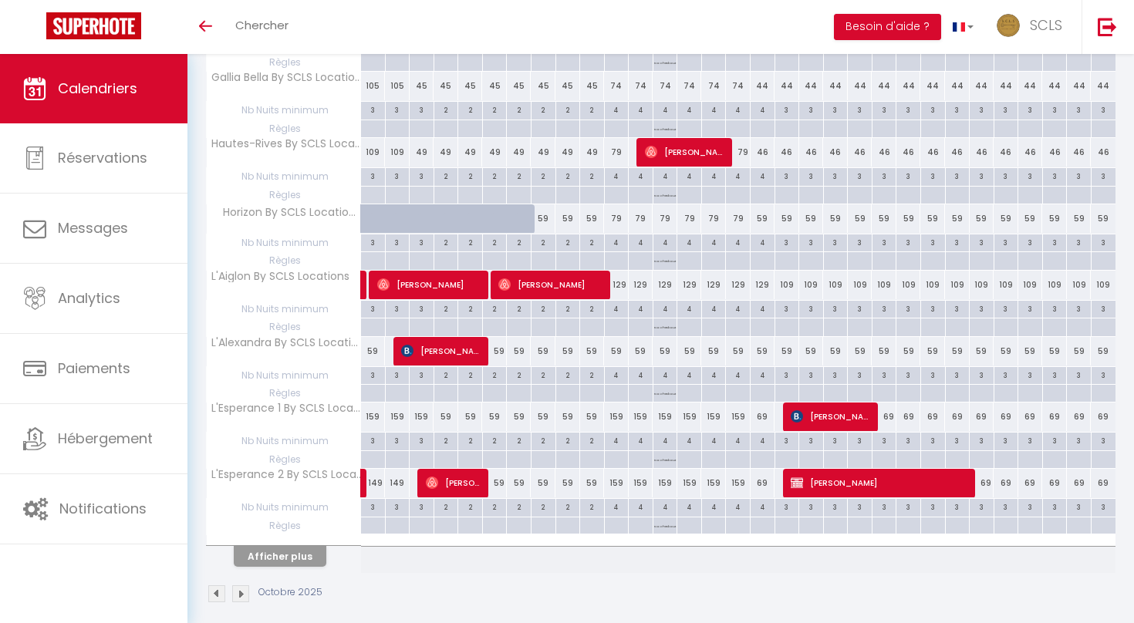
click at [256, 546] on button "Afficher plus" at bounding box center [280, 556] width 93 height 21
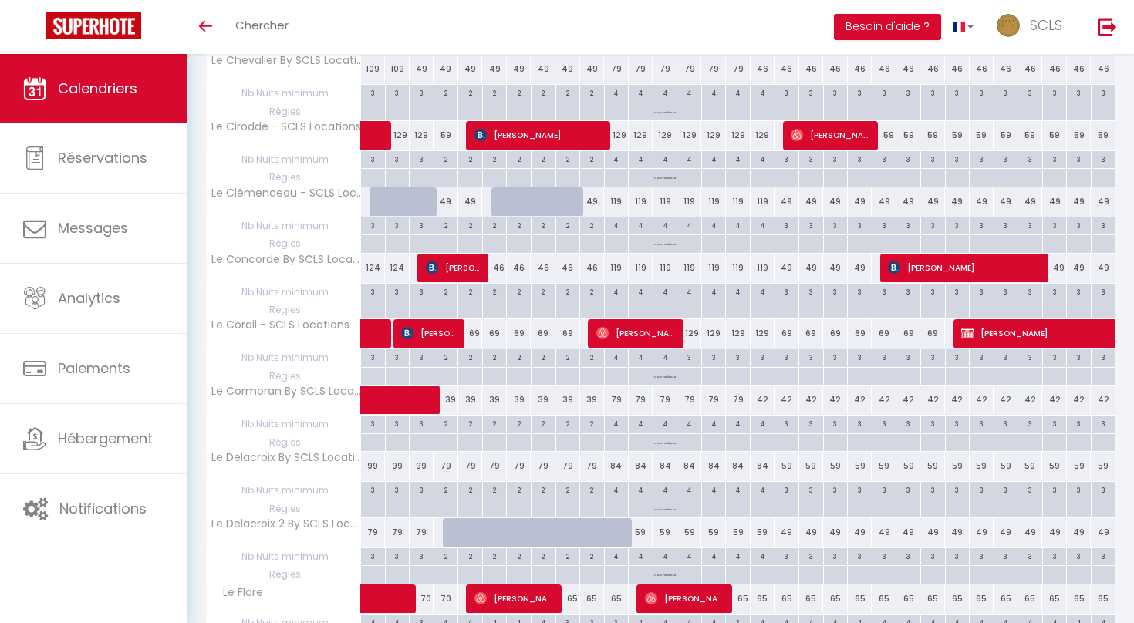
scroll to position [2422, 0]
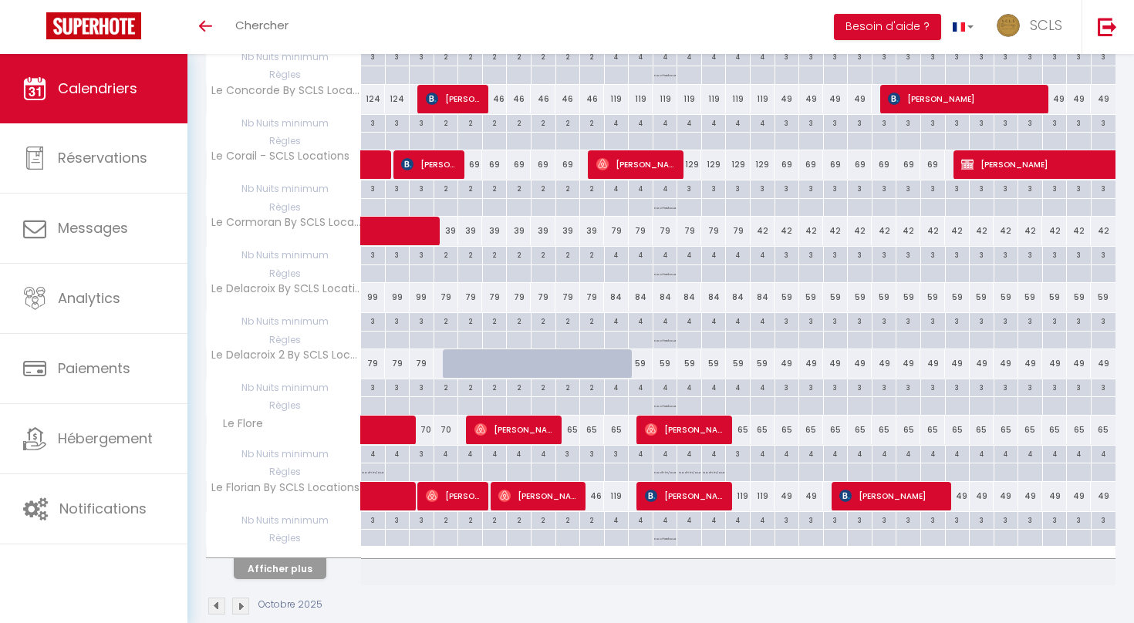
click at [256, 559] on button "Afficher plus" at bounding box center [280, 569] width 93 height 21
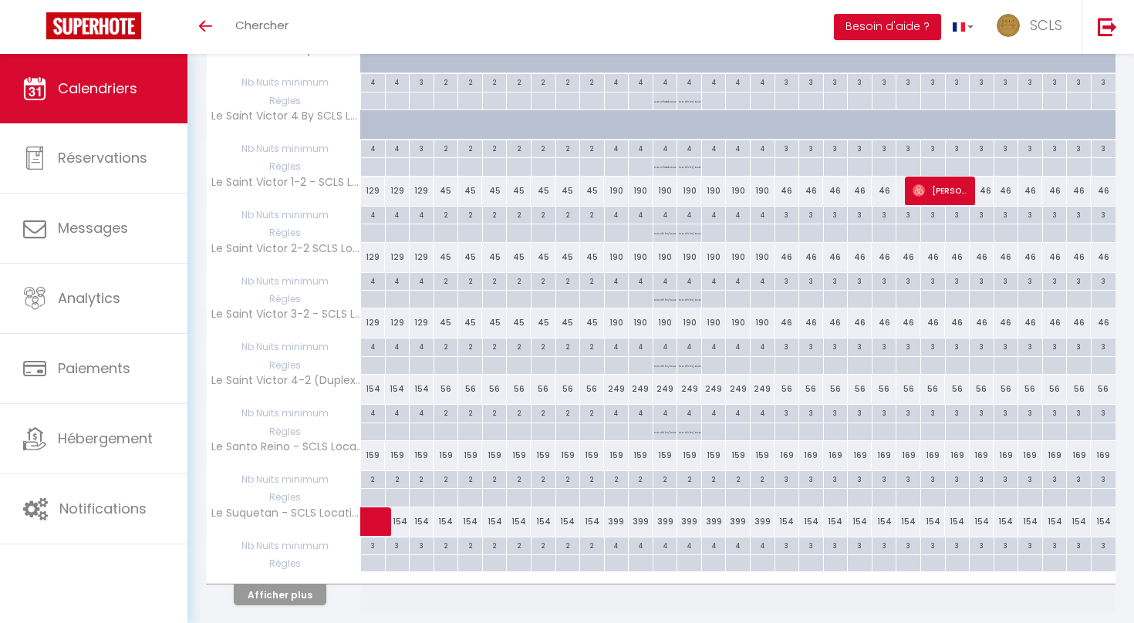
scroll to position [3724, 0]
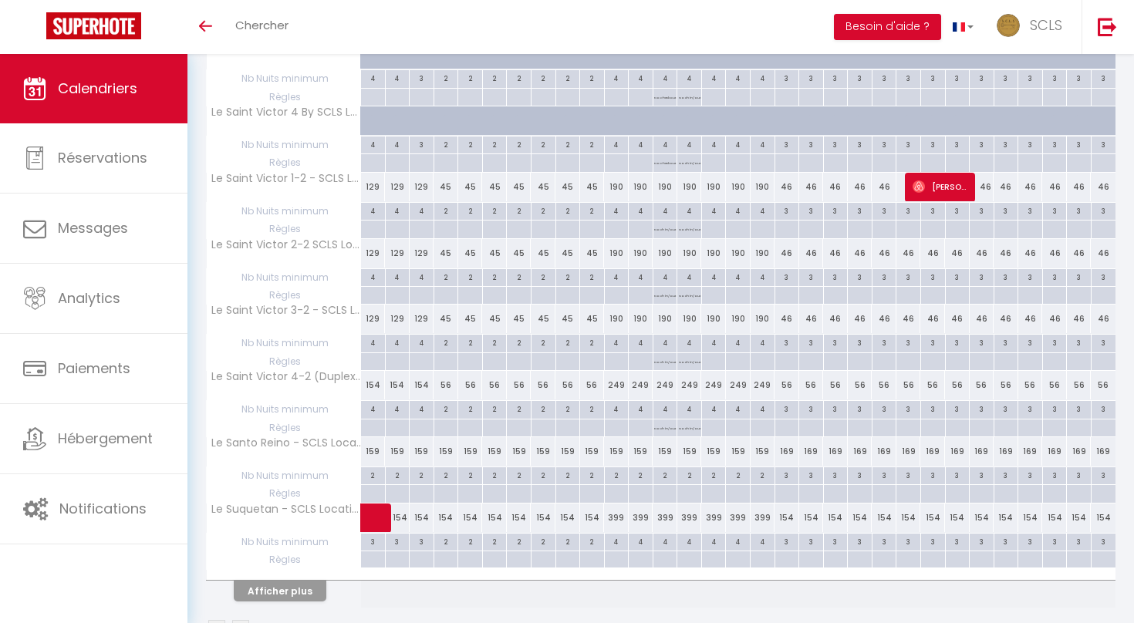
click at [258, 581] on button "Afficher plus" at bounding box center [280, 591] width 93 height 21
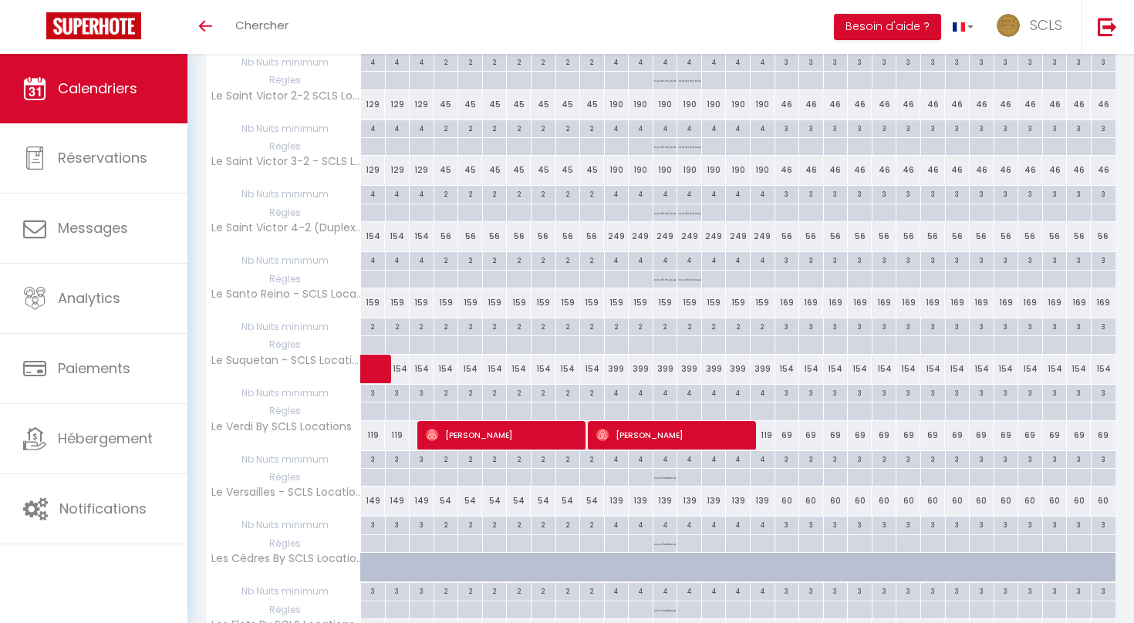
scroll to position [3877, 0]
